Goal: Navigation & Orientation: Find specific page/section

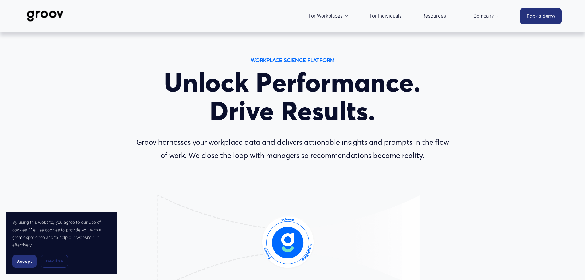
click at [28, 261] on span "Accept" at bounding box center [24, 261] width 15 height 5
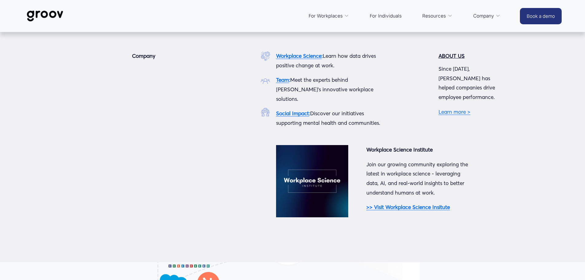
click at [278, 80] on strong "Team" at bounding box center [282, 79] width 13 height 6
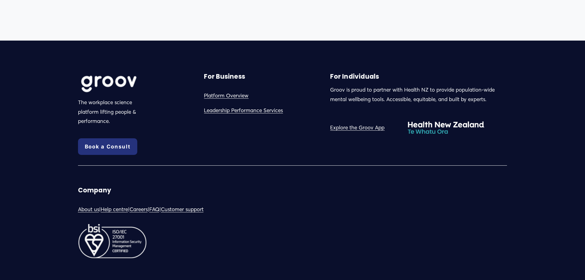
scroll to position [1177, 0]
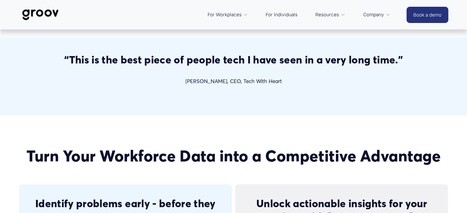
scroll to position [0, 1]
